Goal: Task Accomplishment & Management: Manage account settings

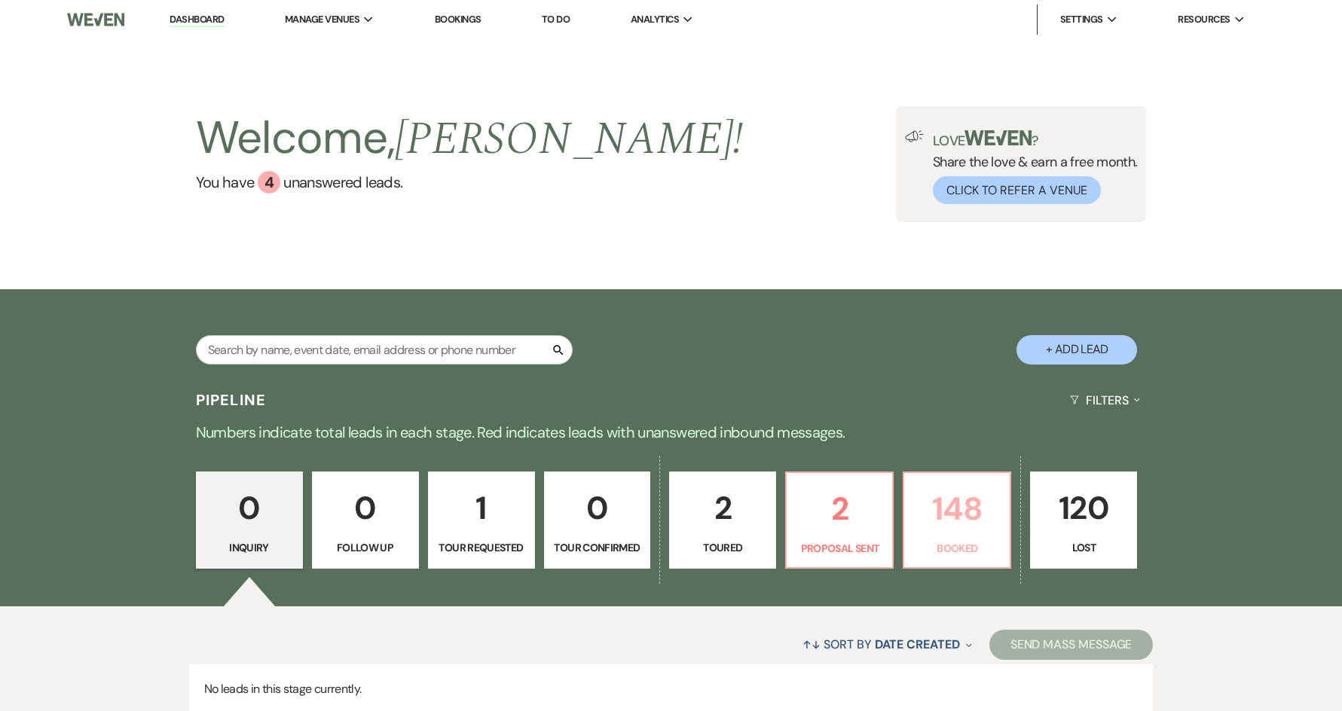
click at [928, 546] on p "Booked" at bounding box center [956, 548] width 87 height 17
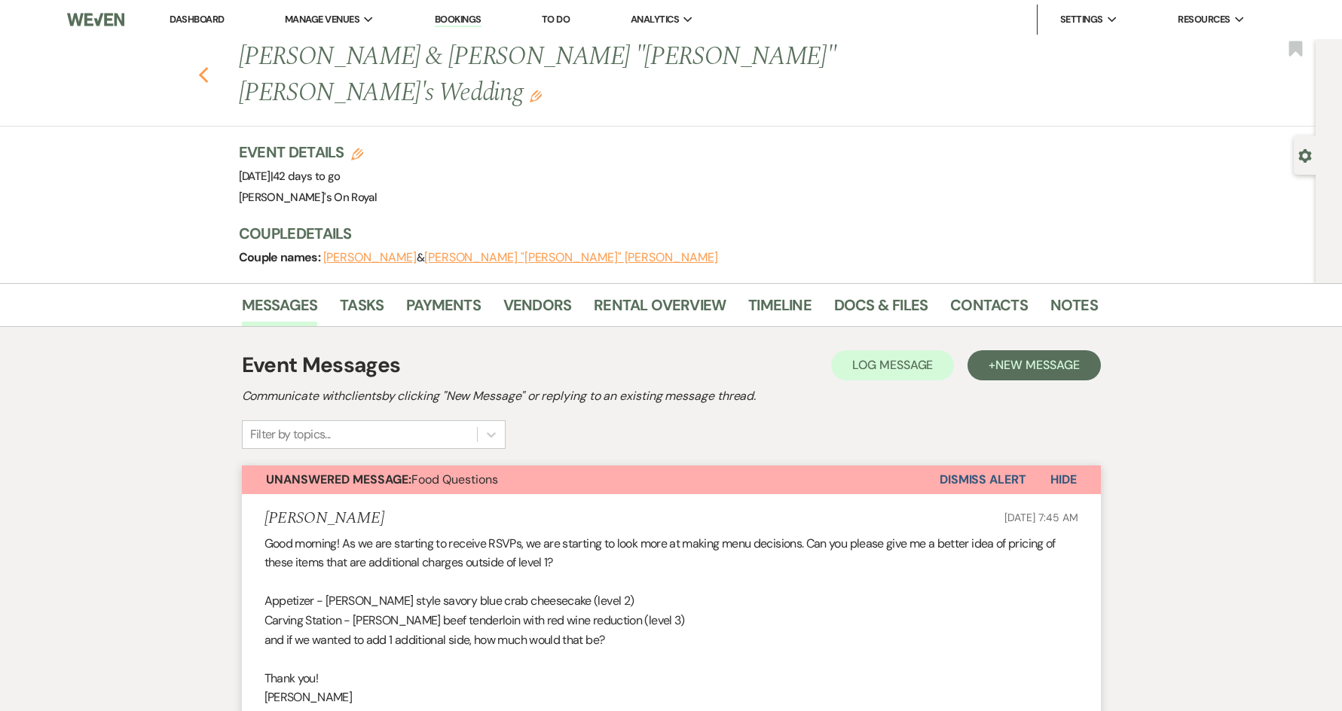
click at [208, 67] on use "button" at bounding box center [203, 75] width 10 height 17
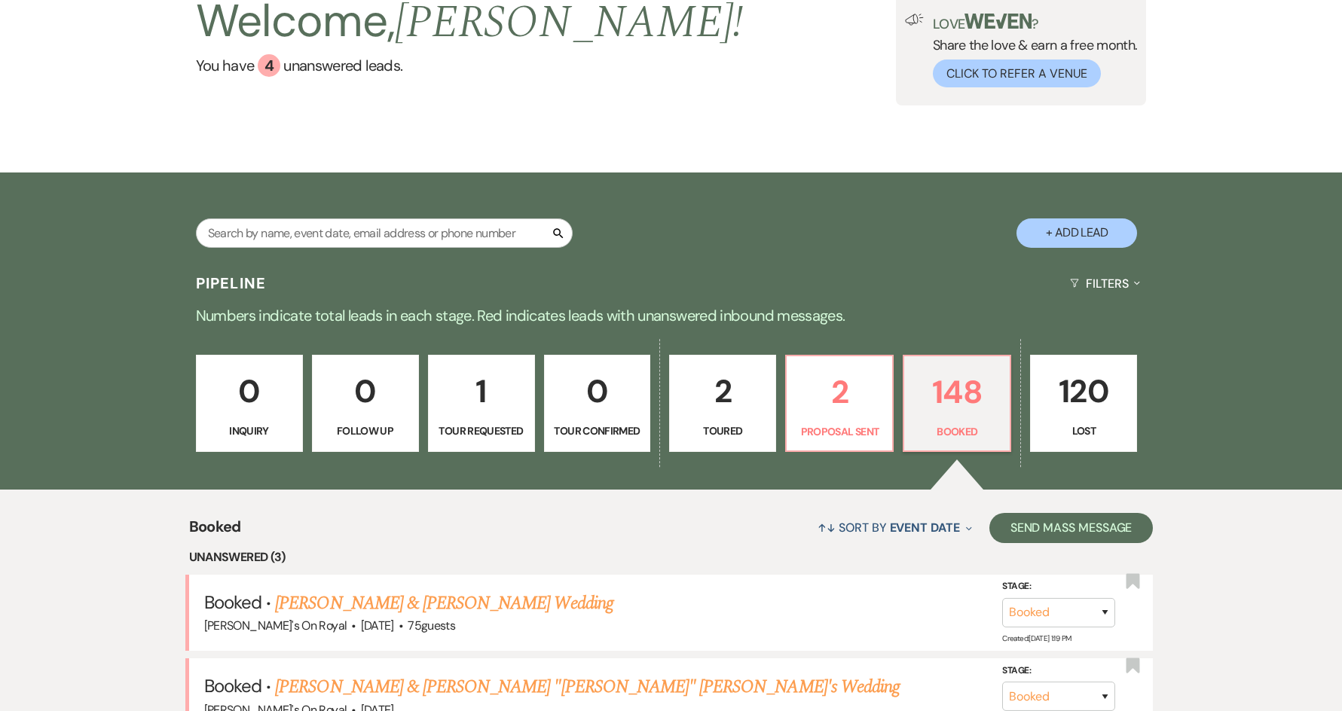
scroll to position [75, 0]
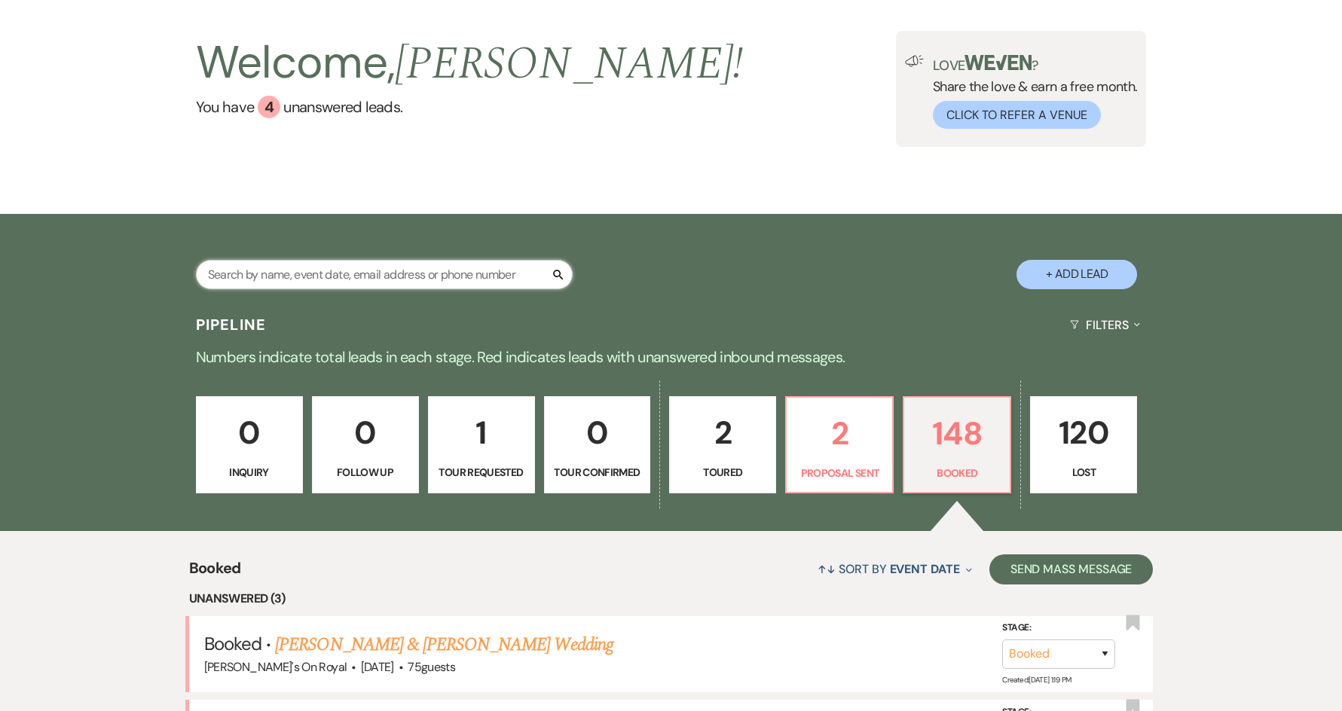
click at [396, 277] on input "text" at bounding box center [384, 274] width 377 height 29
type input "j"
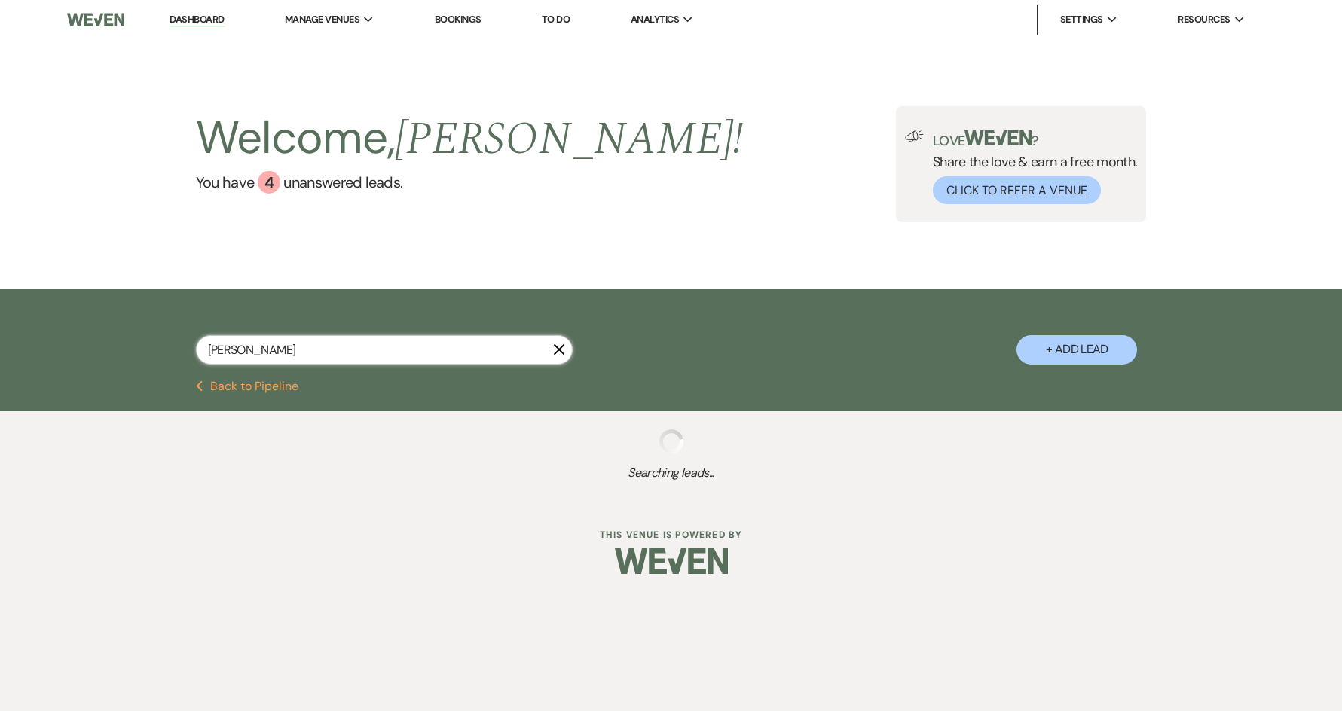
type input "kayla"
select select "8"
select select "7"
select select "8"
select select "6"
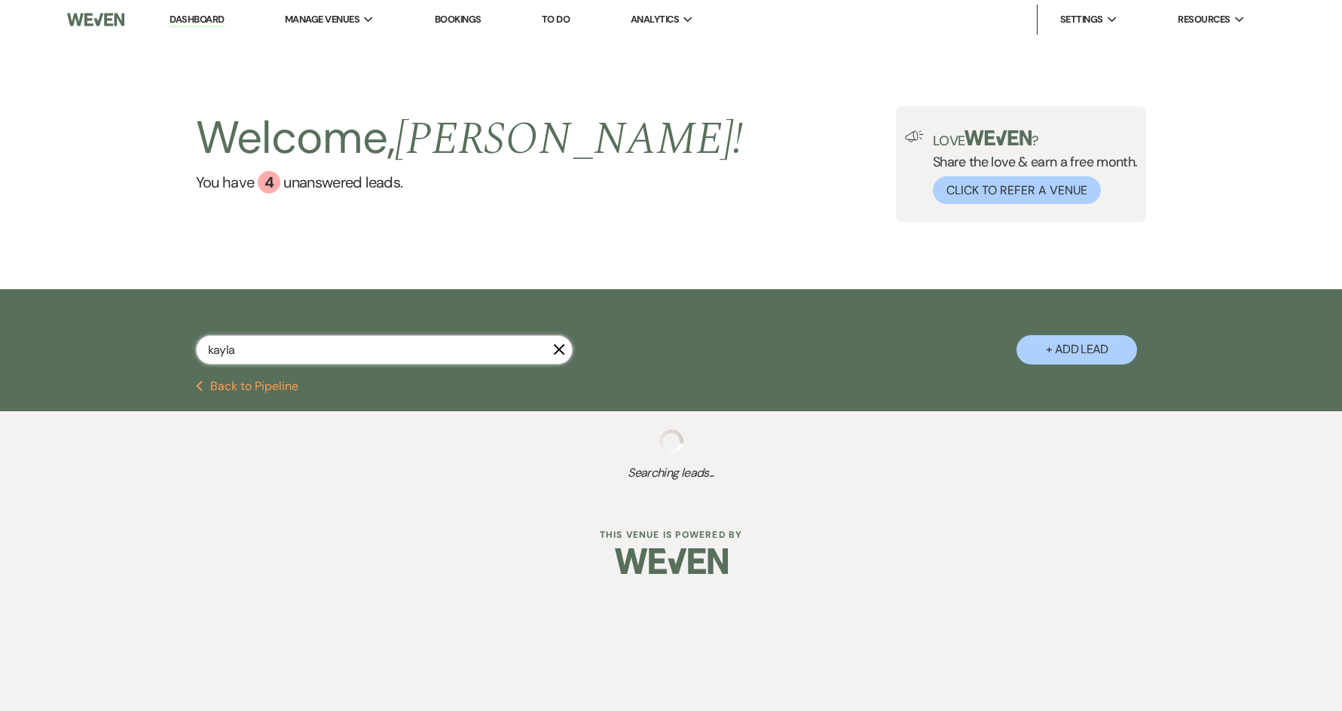
select select "8"
select select "5"
select select "8"
select select "6"
select select "8"
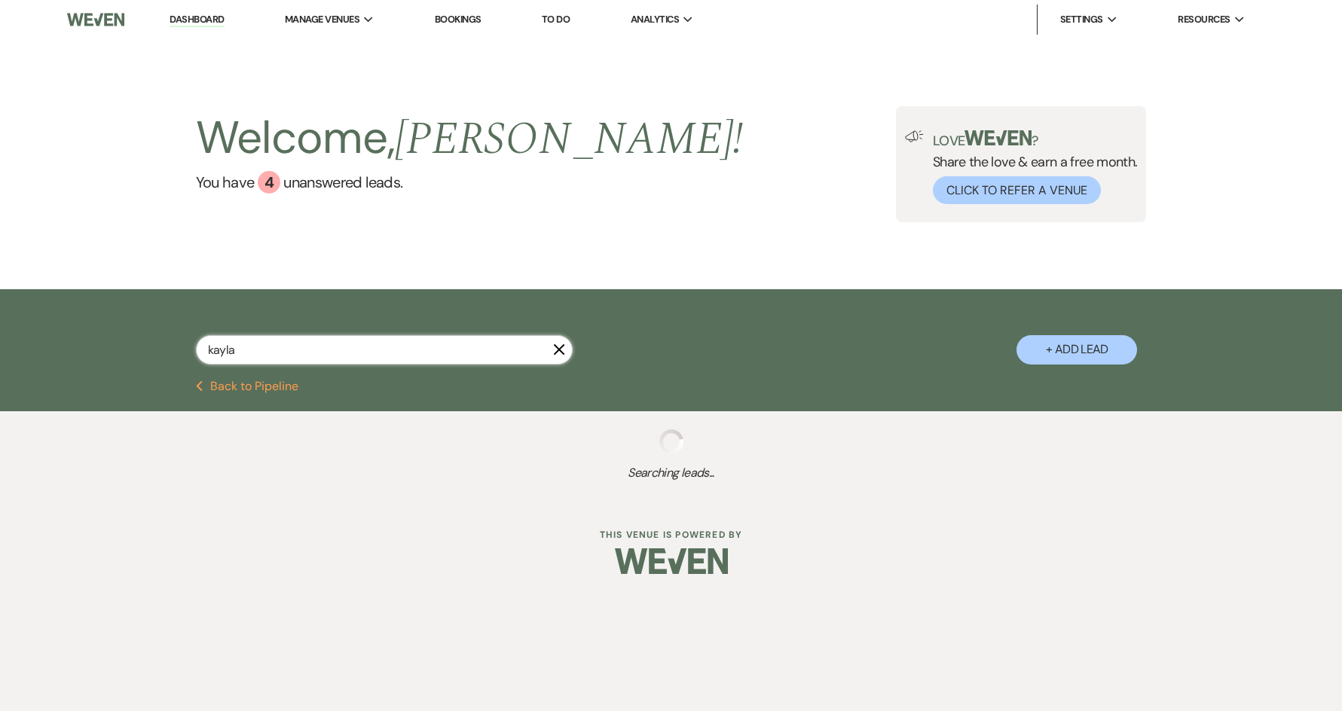
select select "5"
select select "8"
select select "6"
select select "8"
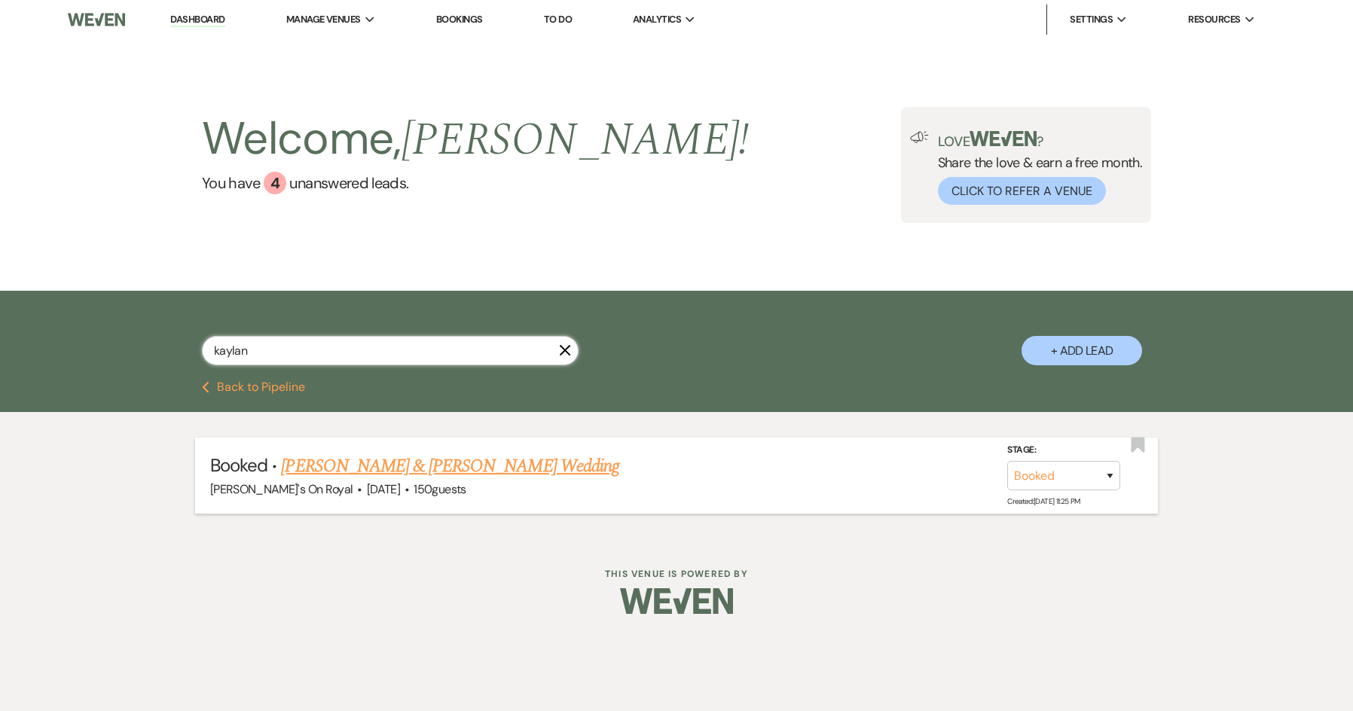
type input "kaylan"
click at [428, 467] on link "[PERSON_NAME] & [PERSON_NAME] Wedding" at bounding box center [450, 466] width 338 height 27
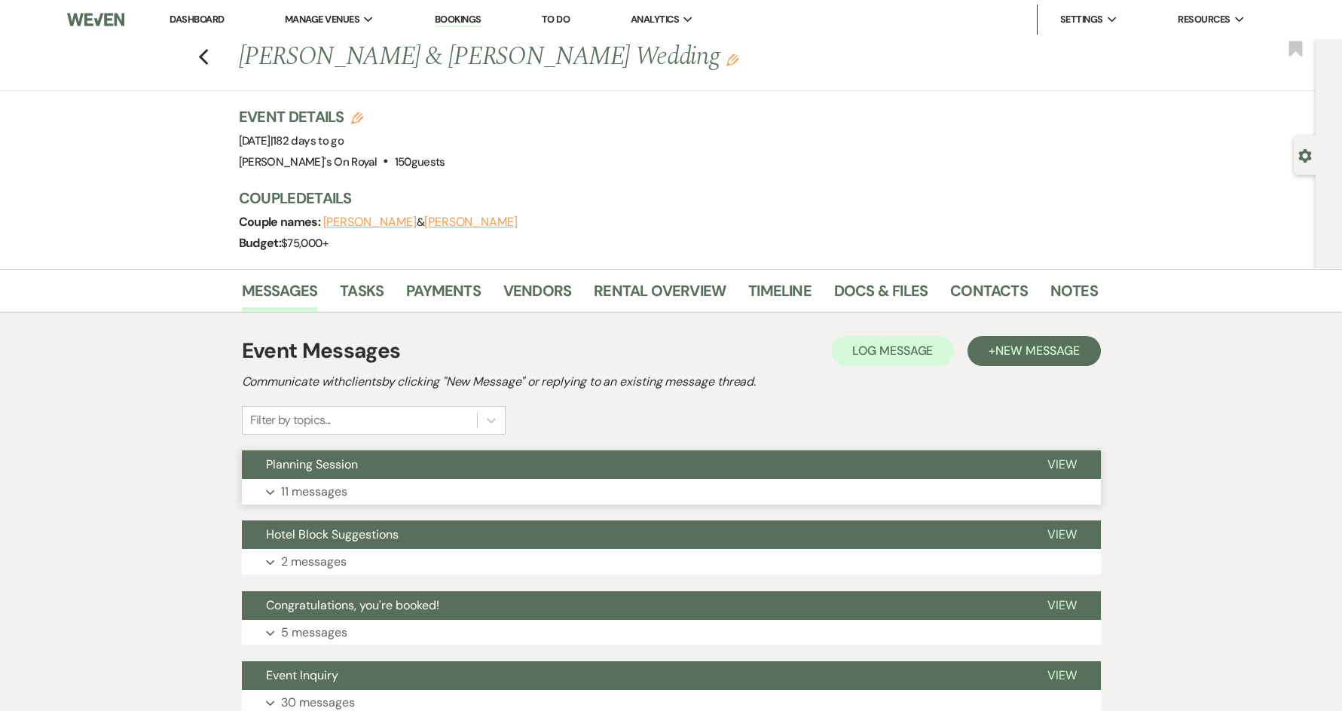
click at [715, 492] on button "Expand 11 messages" at bounding box center [671, 492] width 859 height 26
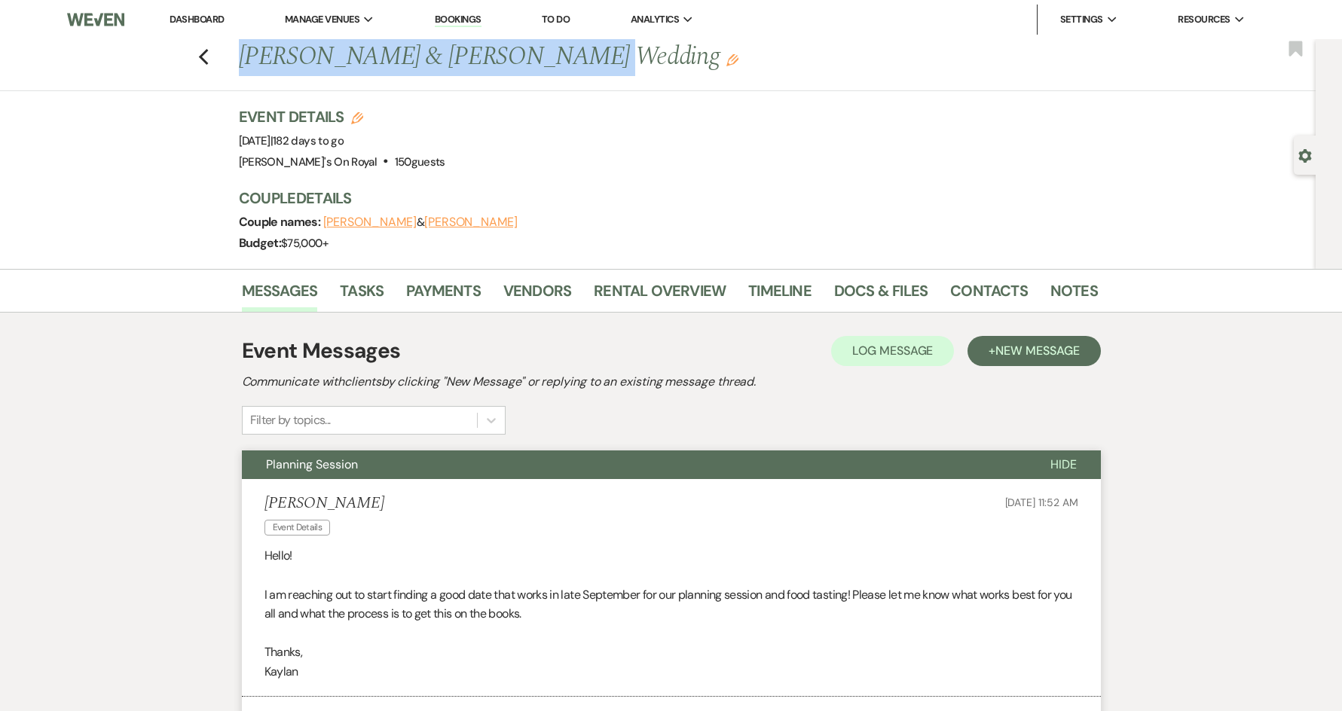
drag, startPoint x: 540, startPoint y: 60, endPoint x: 240, endPoint y: 60, distance: 299.9
click at [240, 60] on div "Previous [PERSON_NAME] & [PERSON_NAME] Wedding Edit" at bounding box center [660, 57] width 859 height 36
copy h1 "[PERSON_NAME] & [PERSON_NAME]"
click at [206, 60] on icon "Previous" at bounding box center [203, 57] width 11 height 18
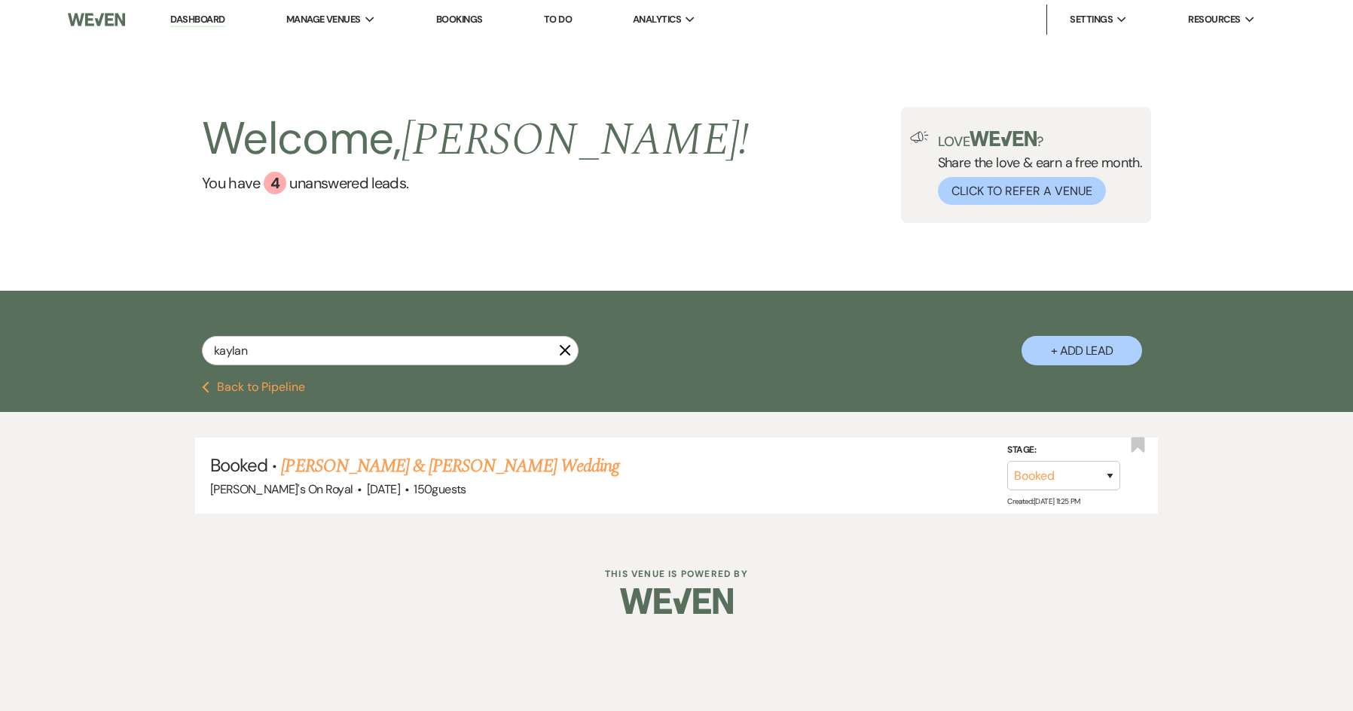
click at [291, 393] on button "Previous Back to Pipeline" at bounding box center [253, 387] width 103 height 12
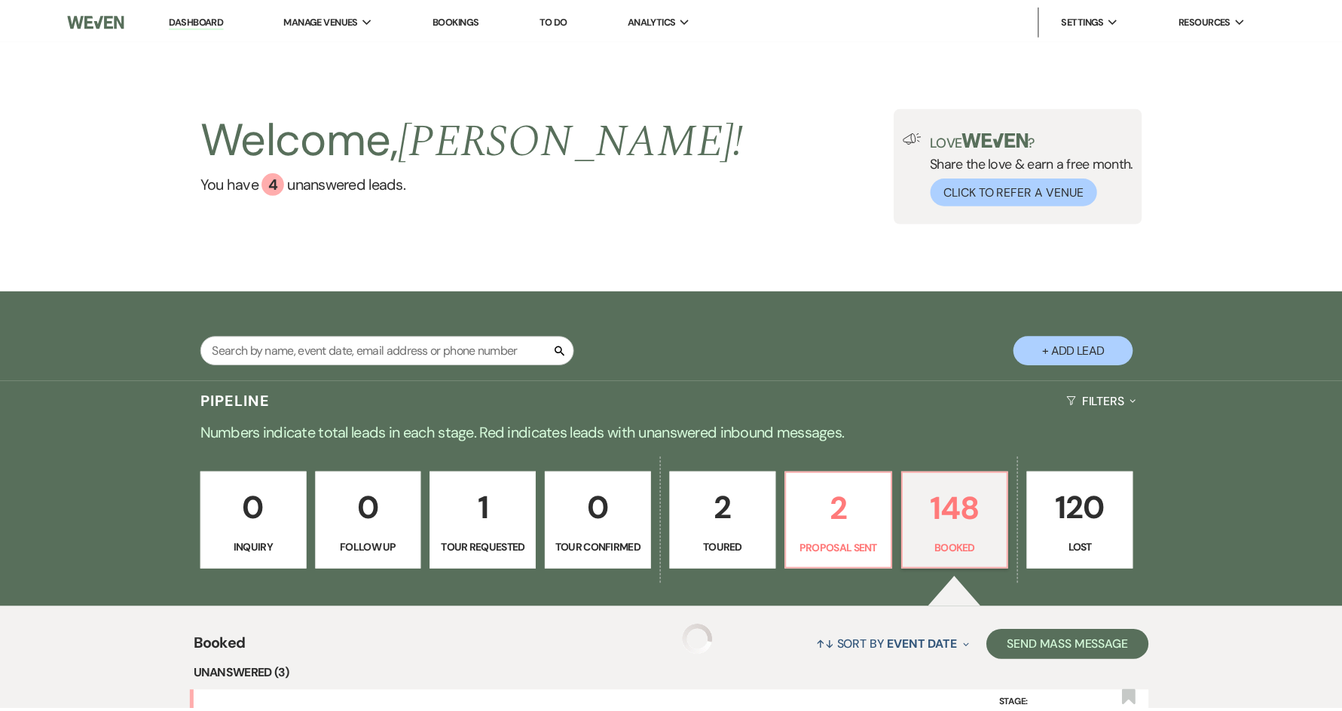
scroll to position [75, 0]
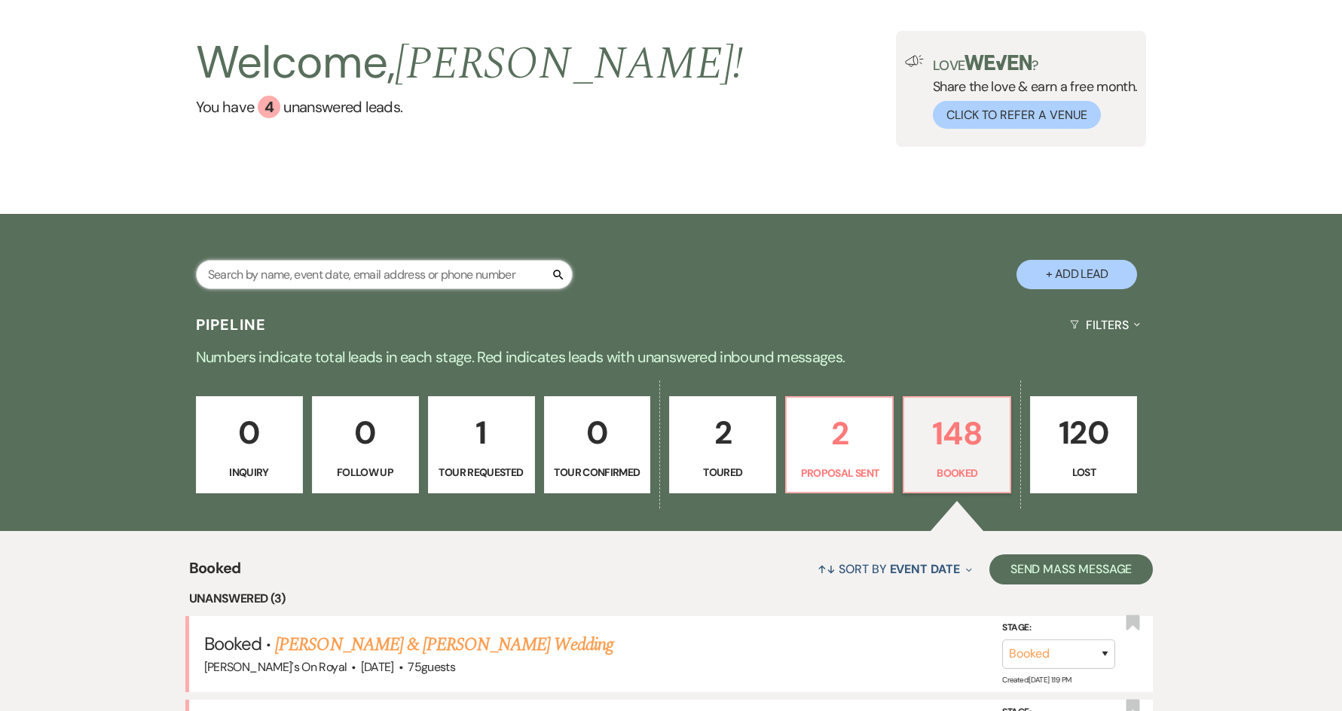
click at [289, 273] on input "text" at bounding box center [384, 274] width 377 height 29
type input "young"
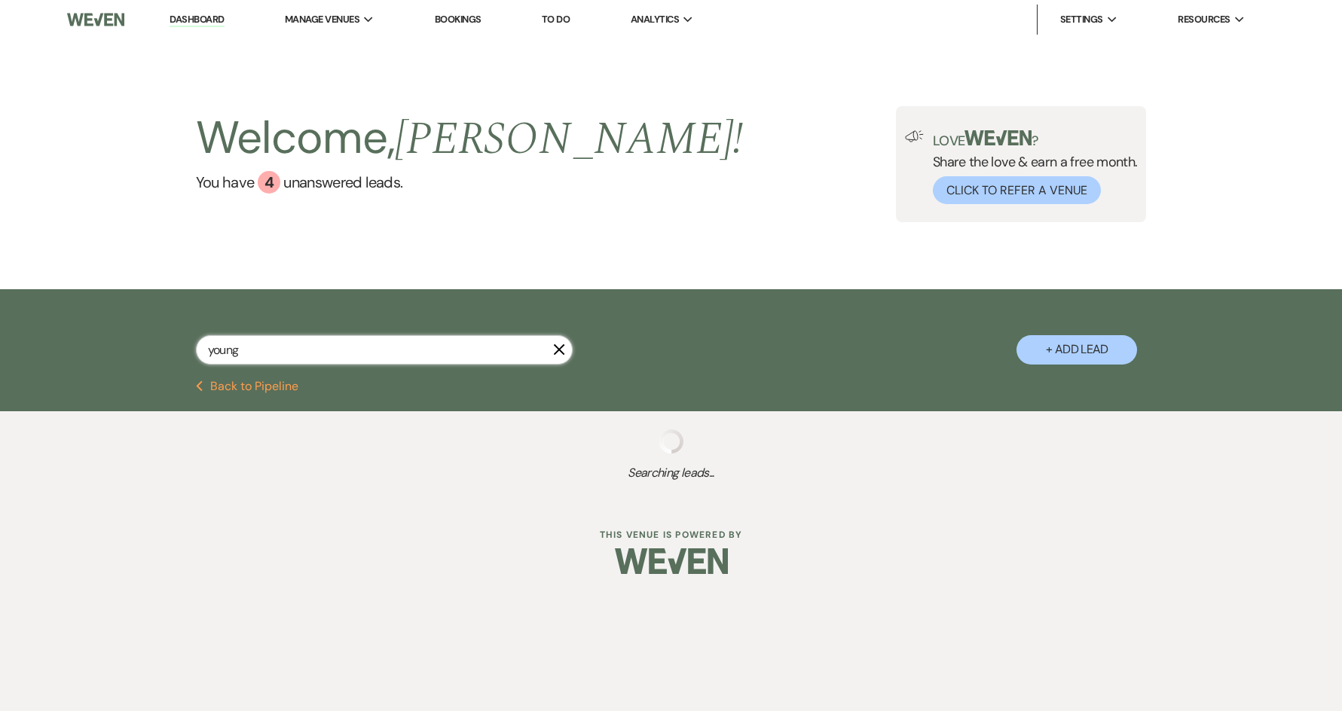
select select "8"
select select "6"
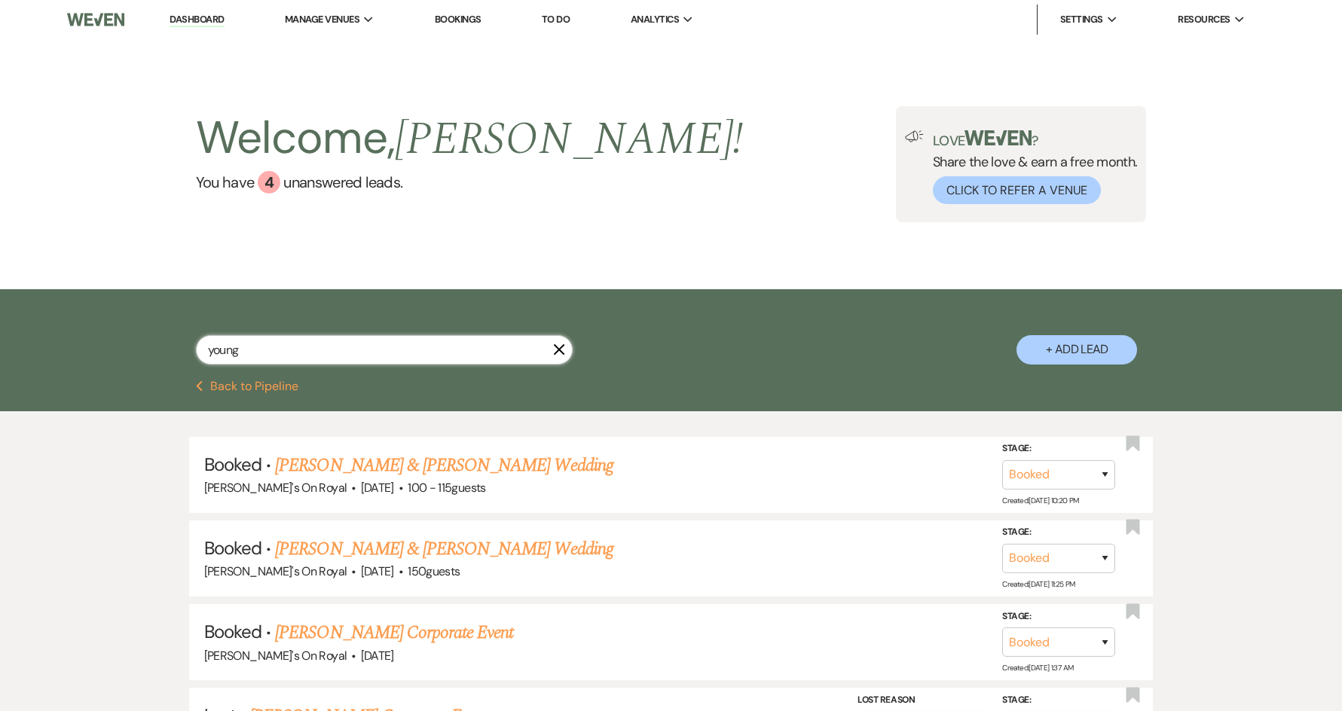
drag, startPoint x: 293, startPoint y: 347, endPoint x: 208, endPoint y: 348, distance: 85.2
click at [208, 348] on input "young" at bounding box center [384, 349] width 377 height 29
type input "[PERSON_NAME]"
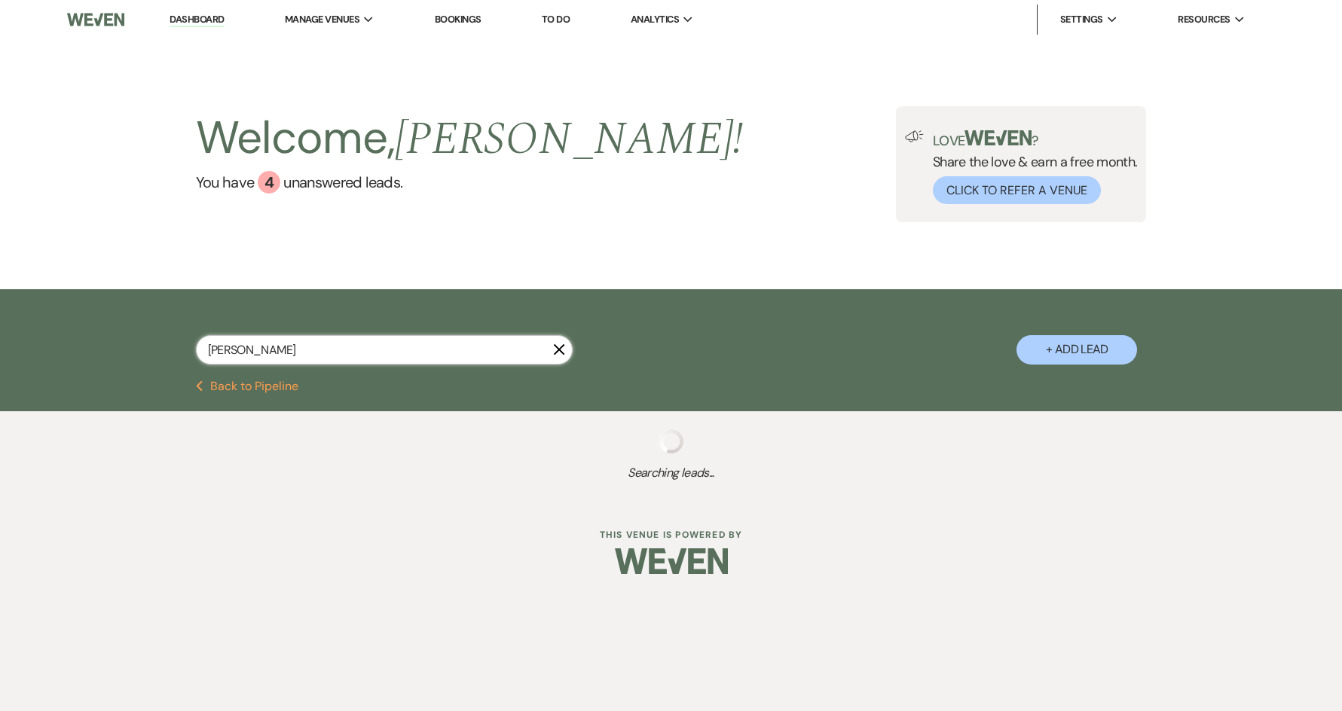
select select "8"
select select "5"
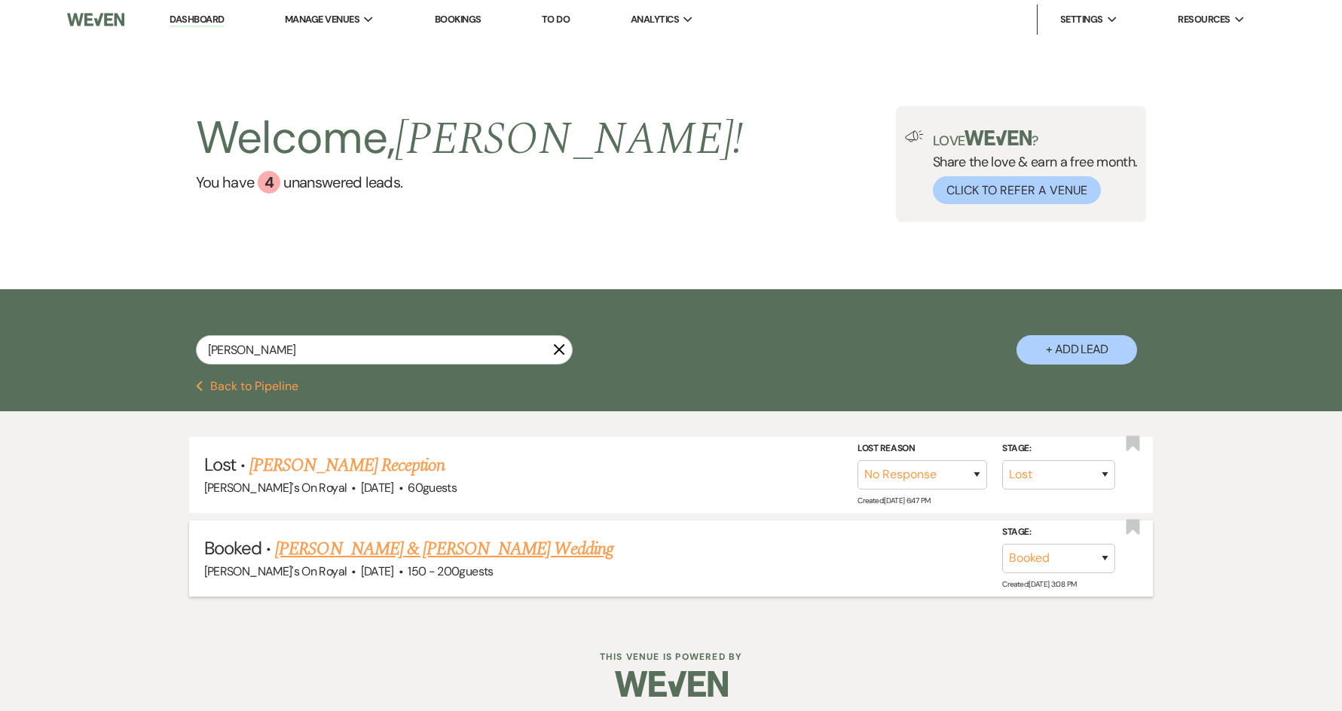
click at [389, 548] on link "[PERSON_NAME] & [PERSON_NAME] Wedding" at bounding box center [444, 549] width 338 height 27
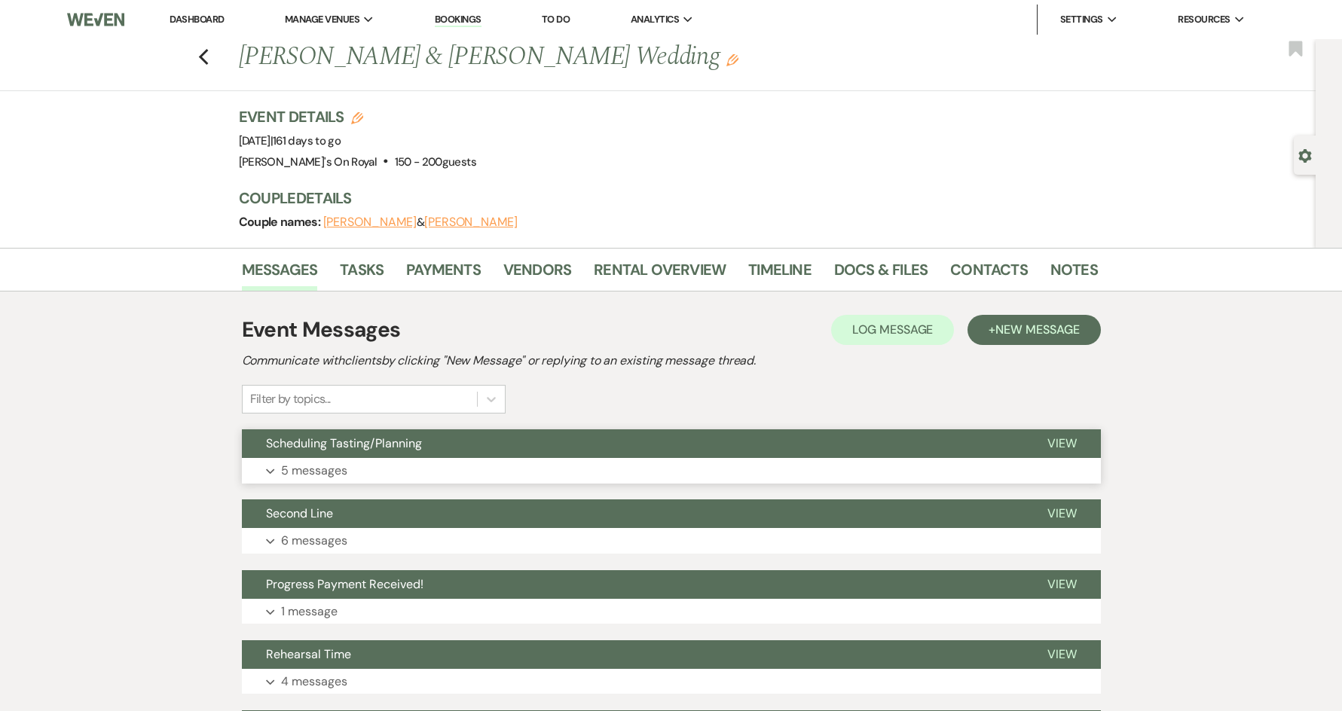
click at [539, 463] on button "Expand 5 messages" at bounding box center [671, 471] width 859 height 26
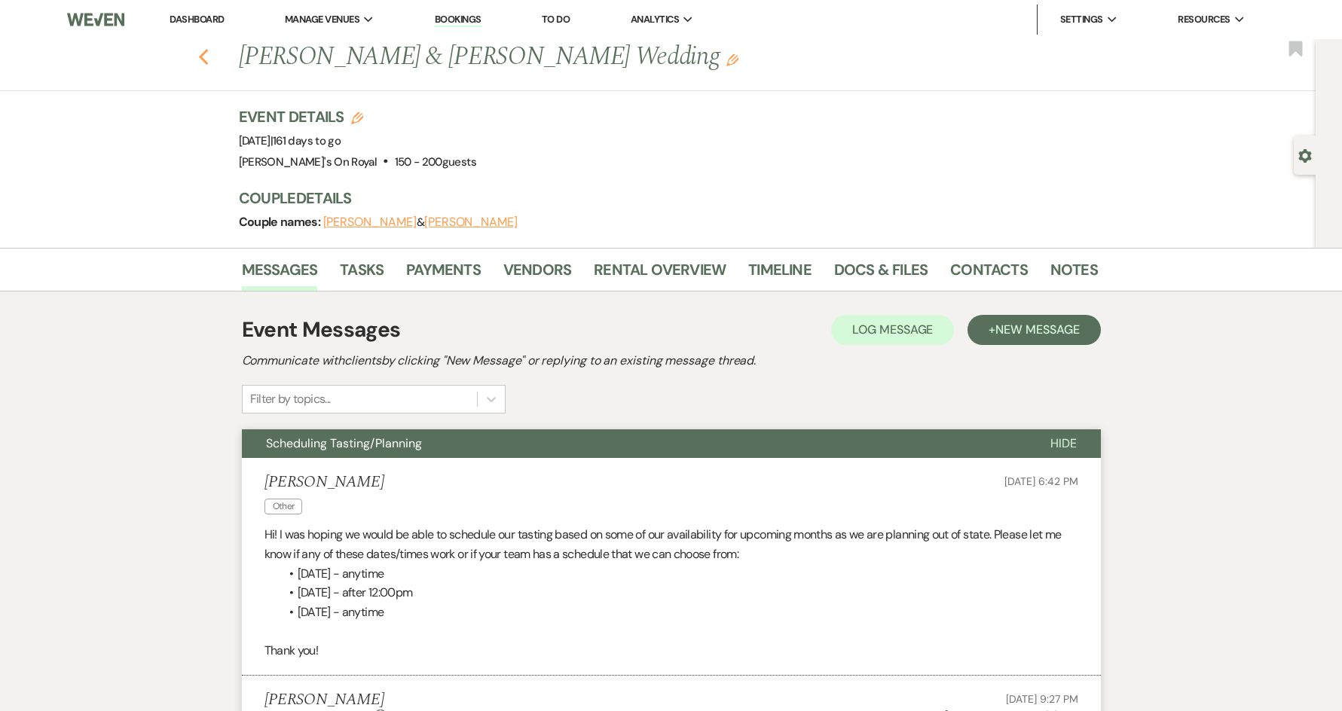
click at [209, 58] on icon "Previous" at bounding box center [203, 57] width 11 height 18
select select "8"
select select "5"
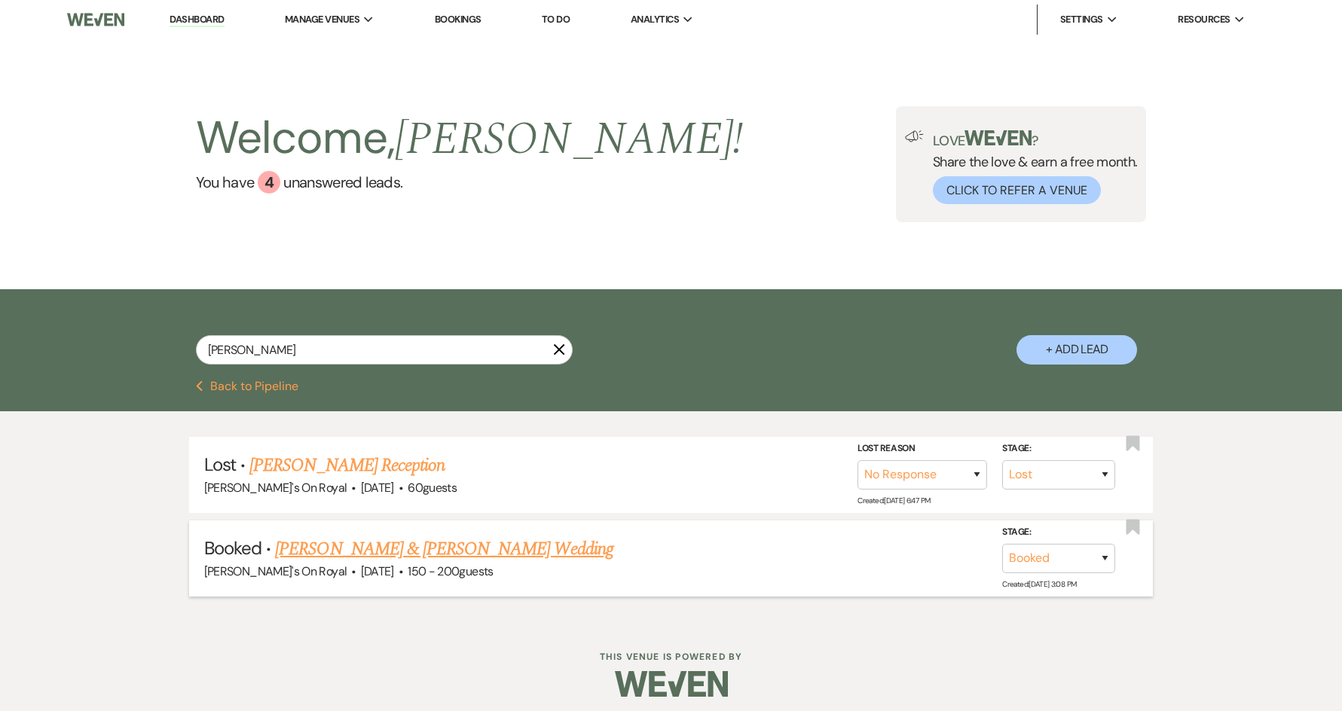
click at [377, 549] on link "[PERSON_NAME] & [PERSON_NAME] Wedding" at bounding box center [444, 549] width 338 height 27
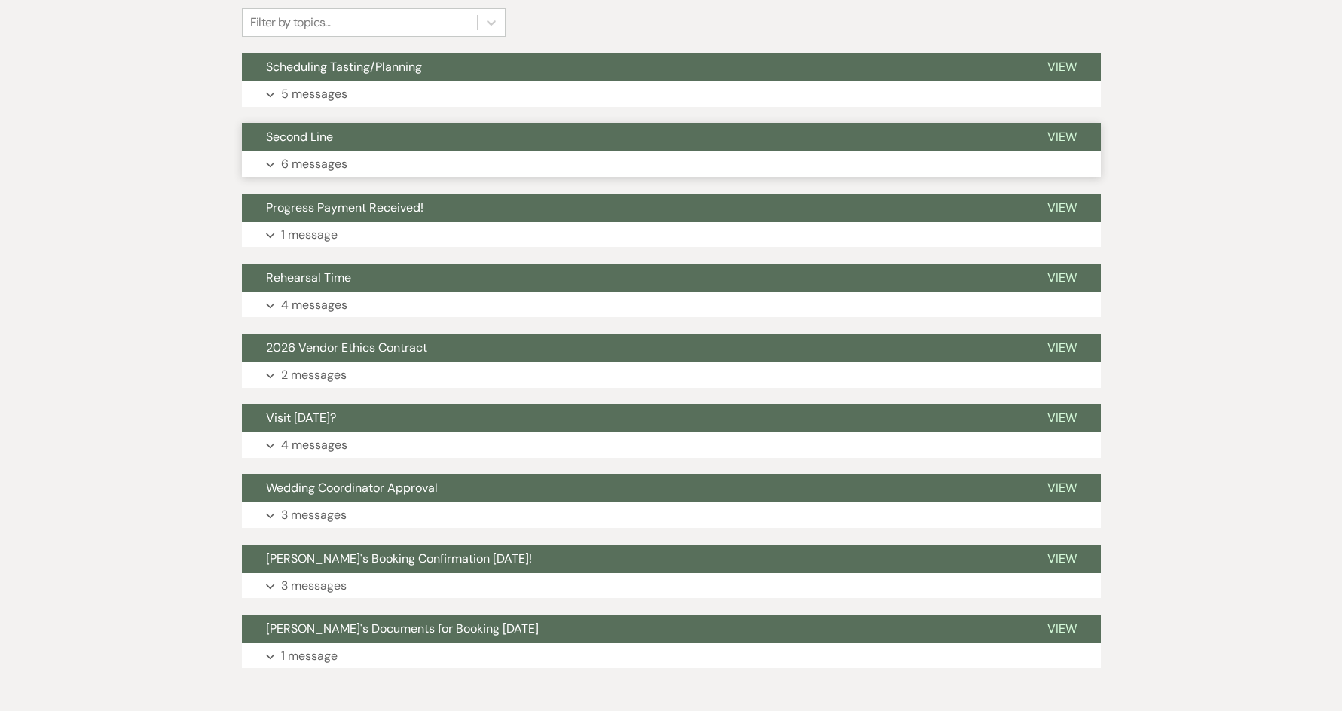
scroll to position [151, 0]
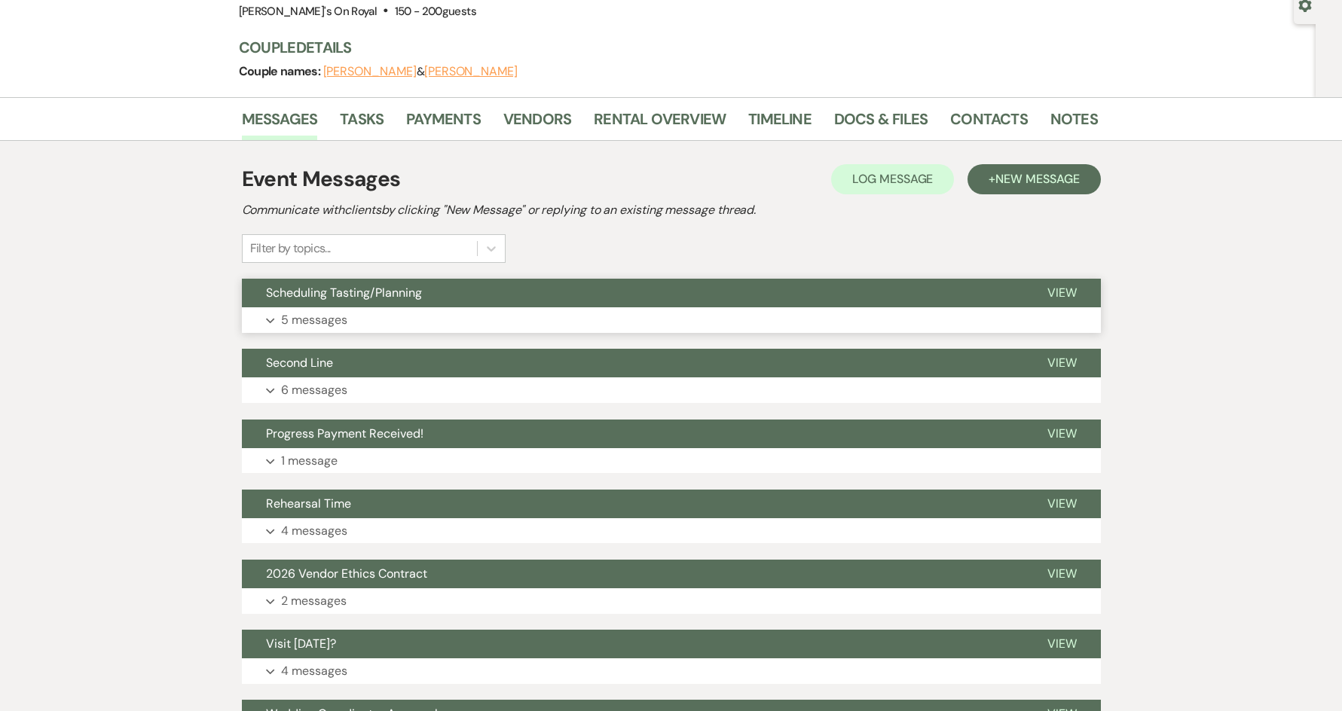
click at [339, 299] on span "Scheduling Tasting/Planning" at bounding box center [344, 293] width 156 height 16
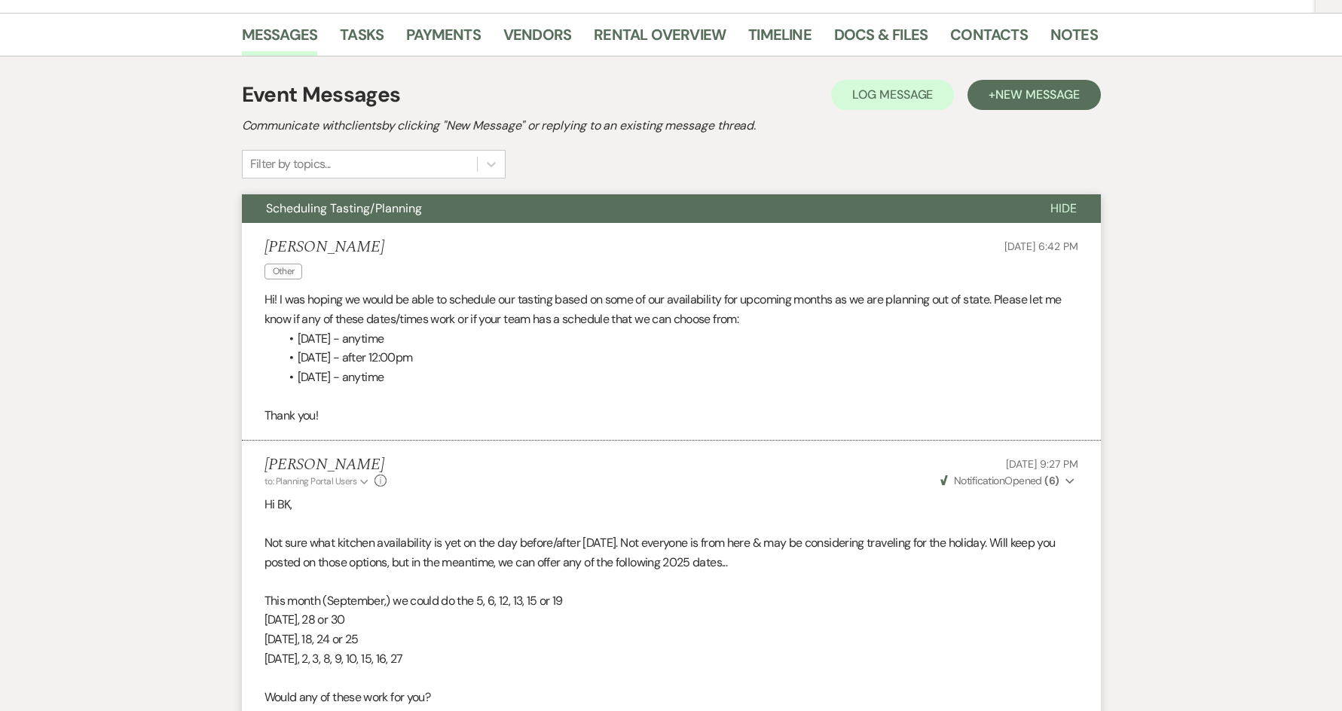
scroll to position [0, 0]
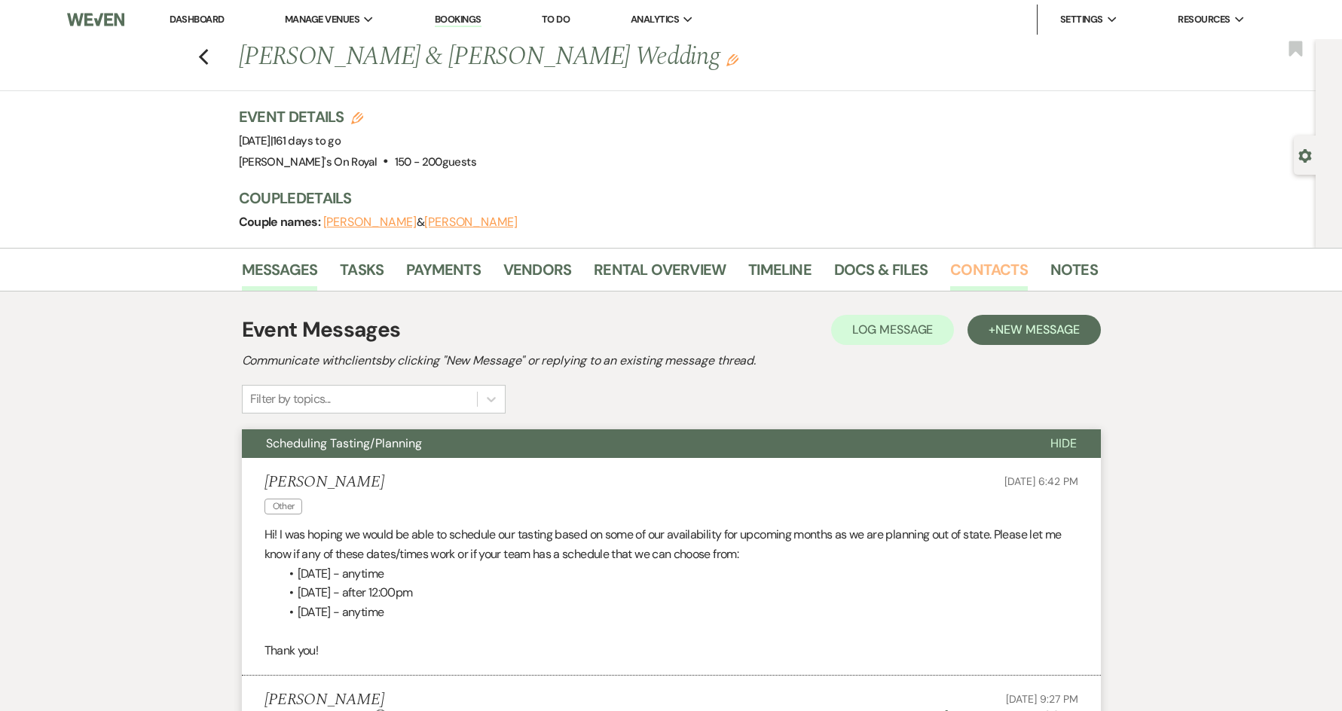
click at [989, 268] on link "Contacts" at bounding box center [989, 274] width 78 height 33
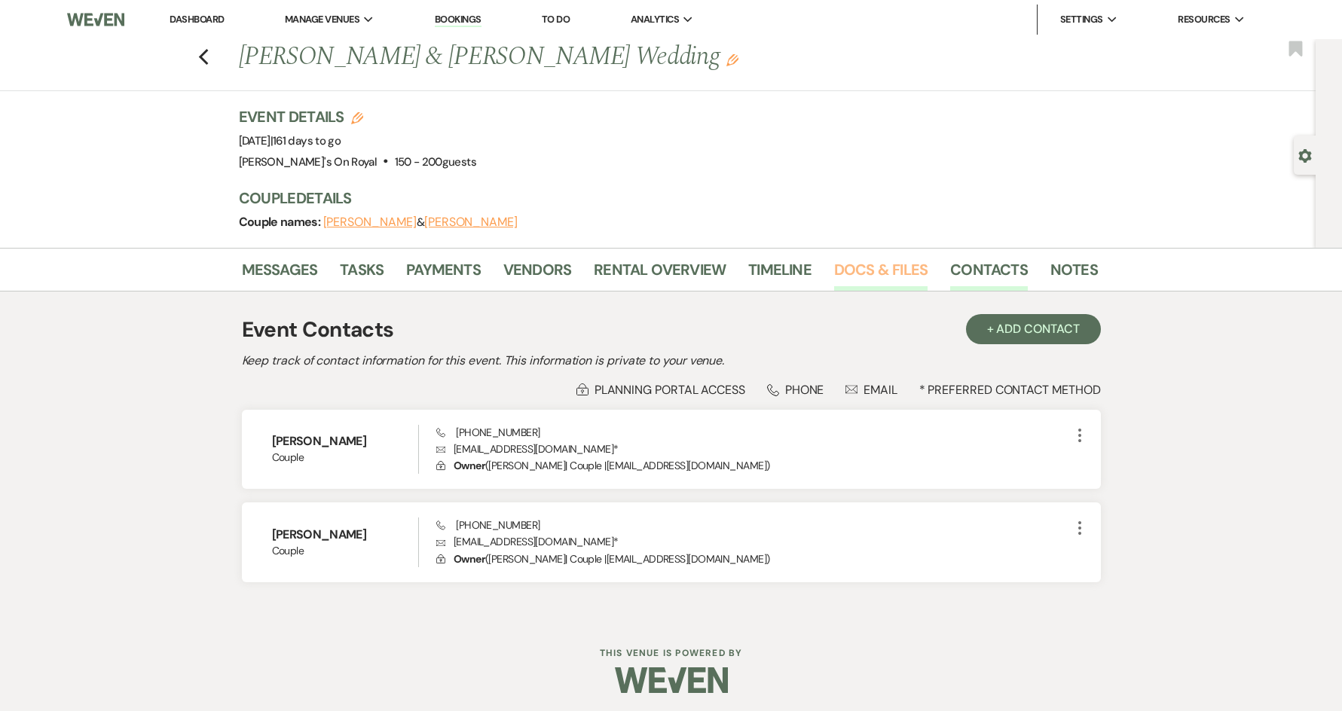
click at [861, 276] on link "Docs & Files" at bounding box center [880, 274] width 93 height 33
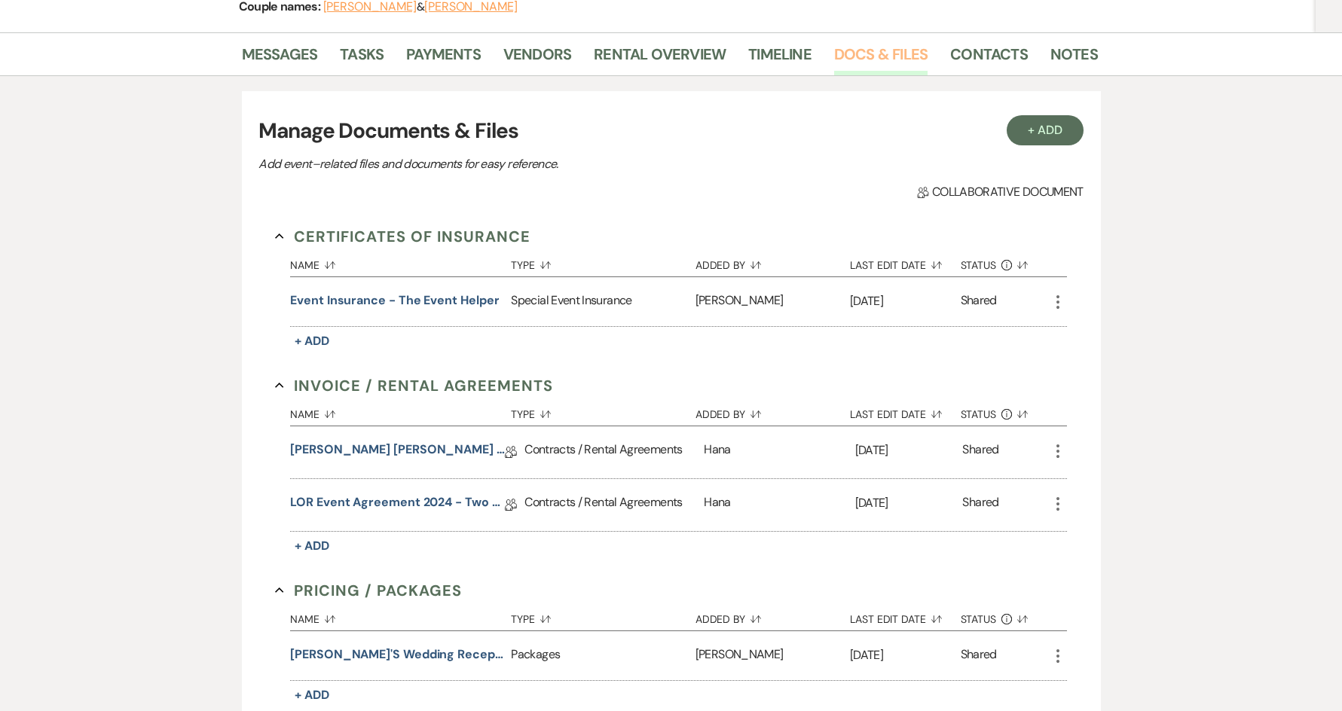
scroll to position [226, 0]
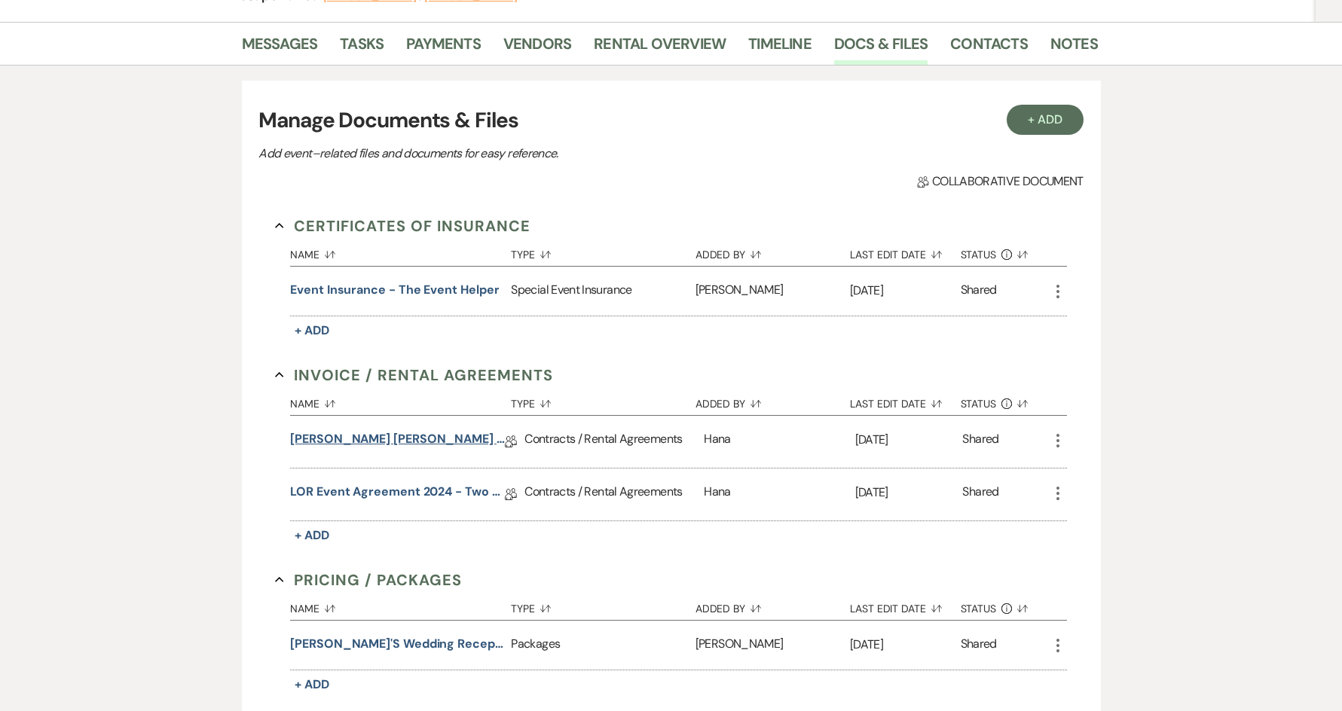
click at [377, 439] on link "[PERSON_NAME] [PERSON_NAME] Contract [DATE]" at bounding box center [397, 441] width 215 height 23
